Goal: Task Accomplishment & Management: Use online tool/utility

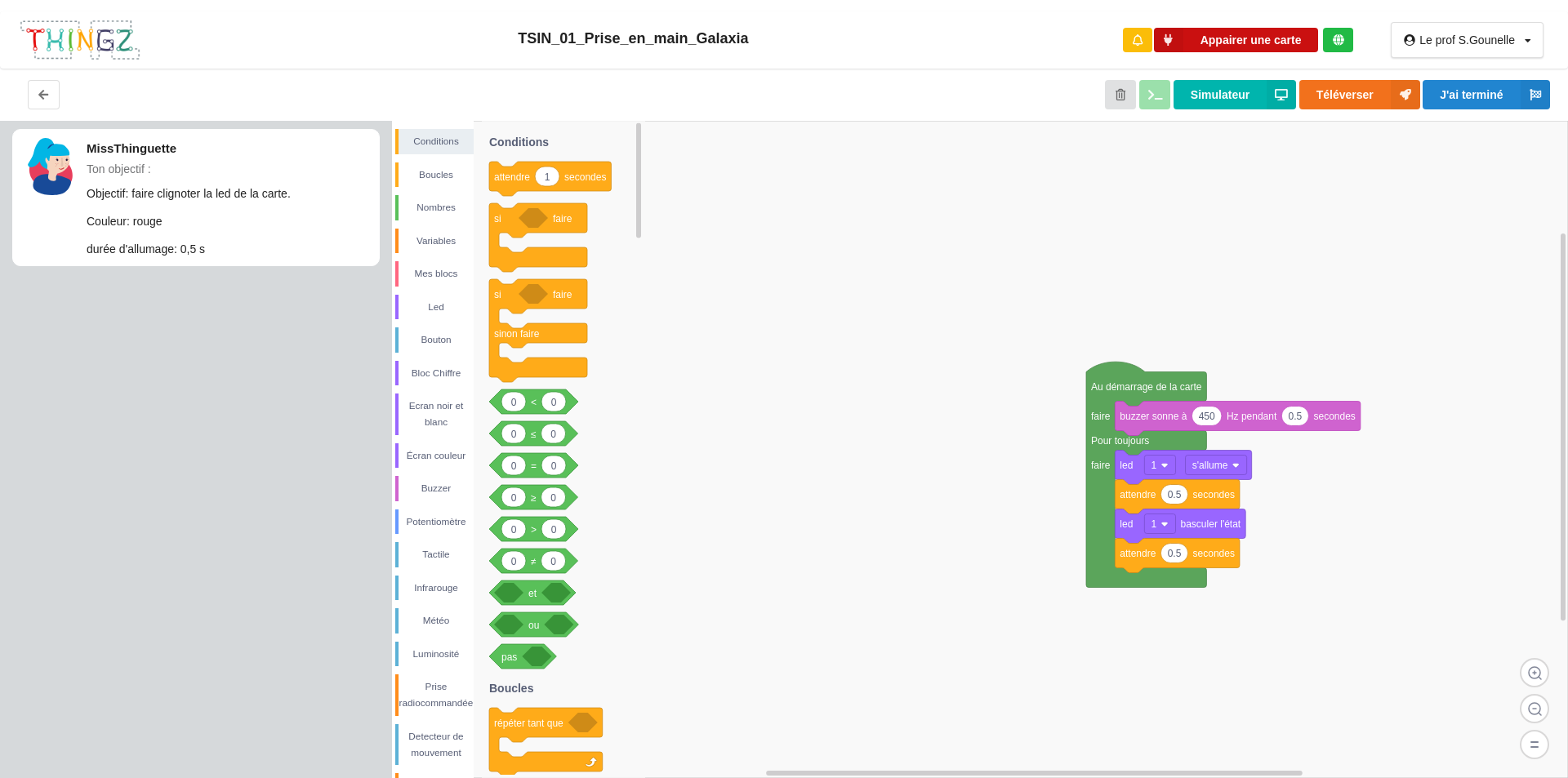
click at [1231, 36] on button "Appairer une carte" at bounding box center [1236, 40] width 165 height 25
click at [1355, 99] on button "Téléverser" at bounding box center [1360, 95] width 121 height 29
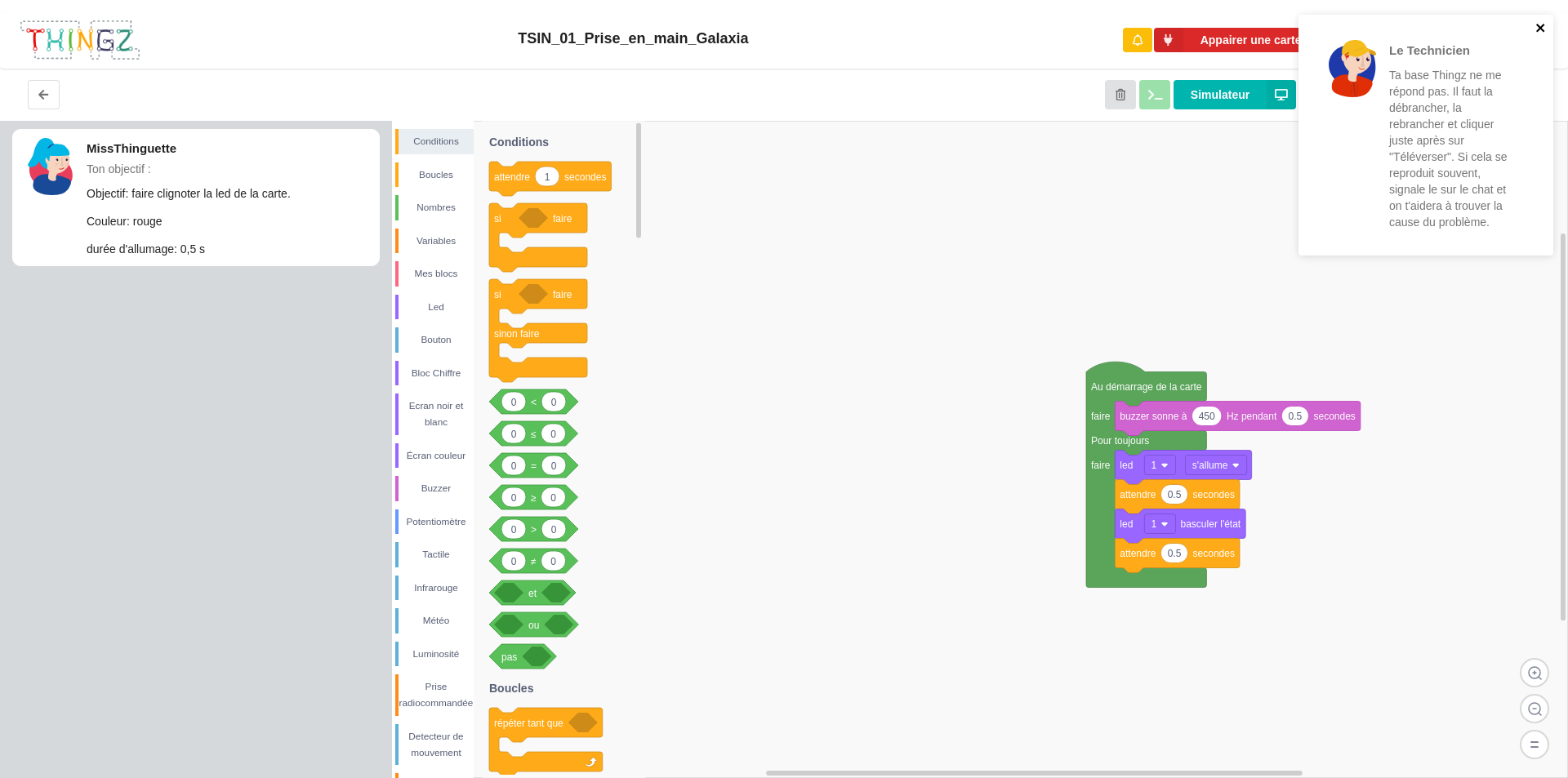
click at [1536, 34] on icon "close" at bounding box center [1541, 28] width 11 height 13
click at [1453, 205] on link "[URL][DOMAIN_NAME]" at bounding box center [1449, 205] width 121 height 13
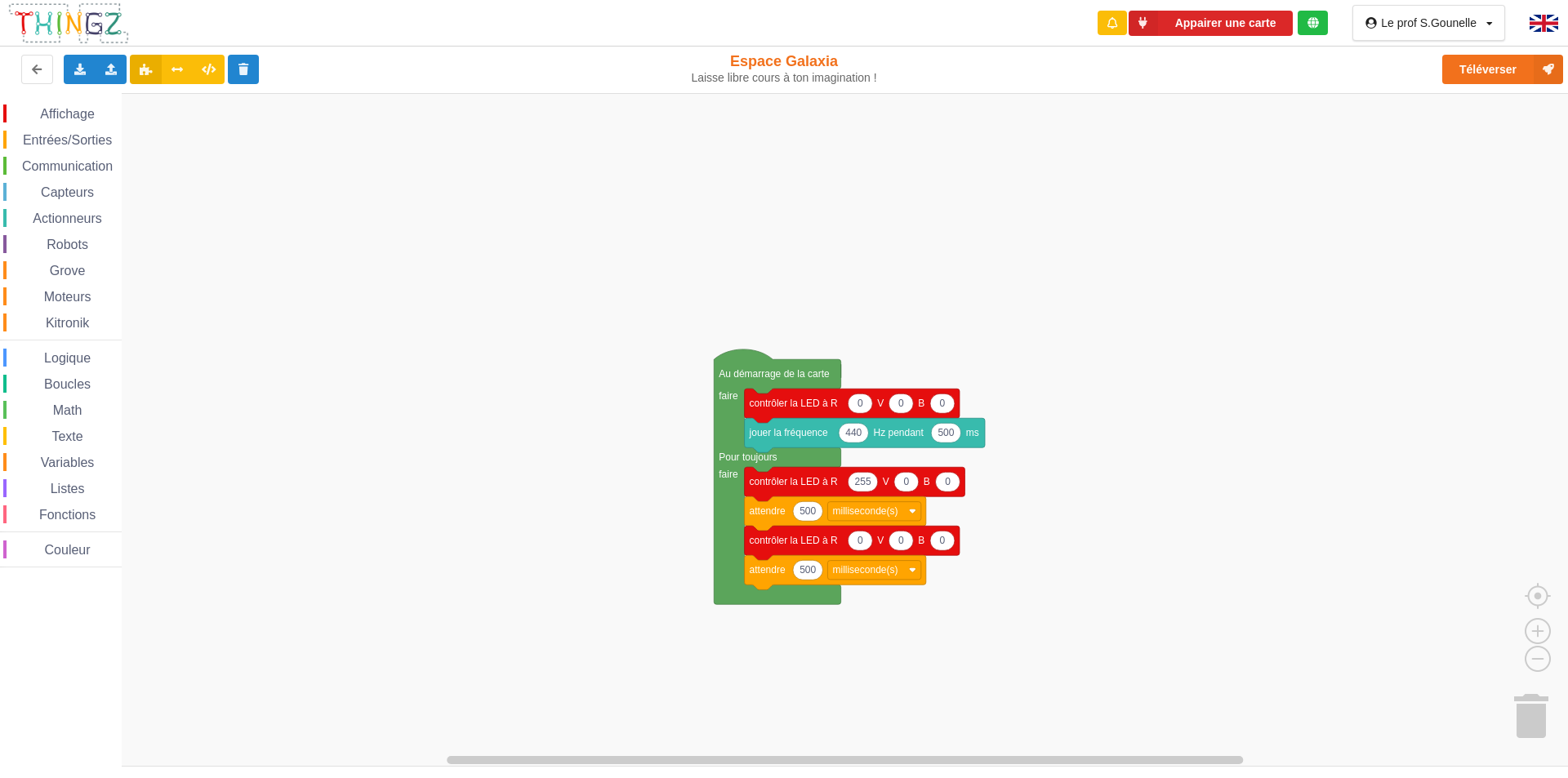
click at [432, 325] on rect "Espace de travail de Blocky" at bounding box center [790, 430] width 1579 height 673
